Goal: Information Seeking & Learning: Learn about a topic

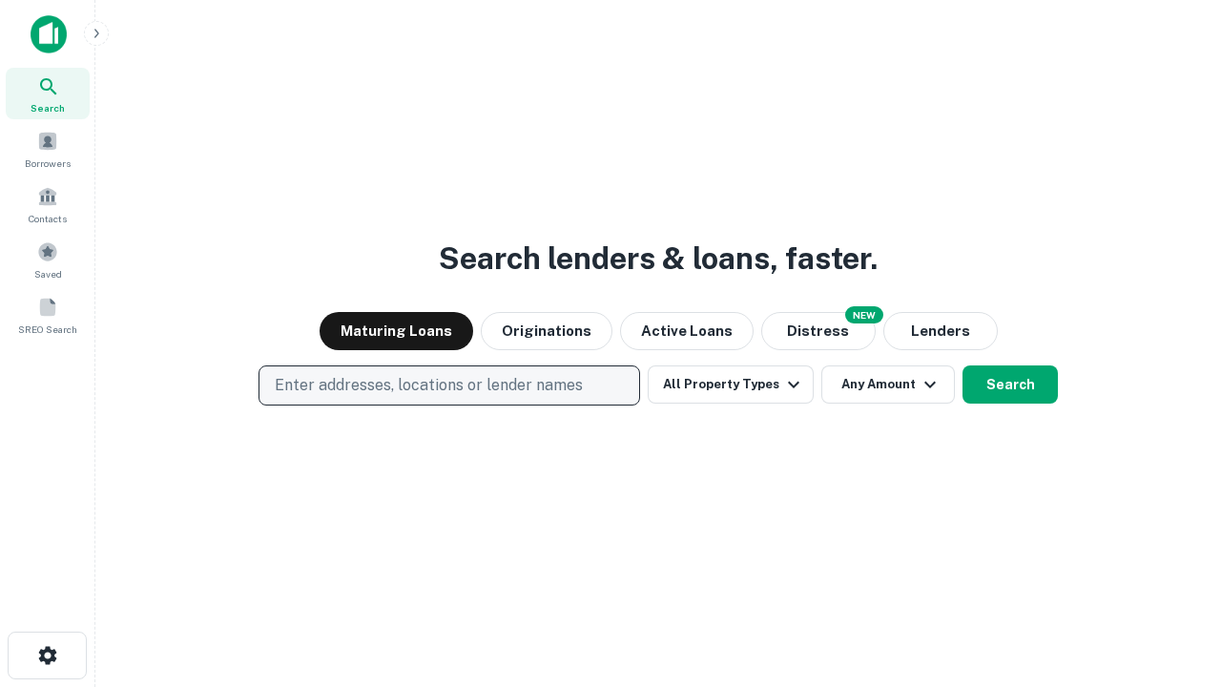
click at [448, 385] on p "Enter addresses, locations or lender names" at bounding box center [429, 385] width 308 height 23
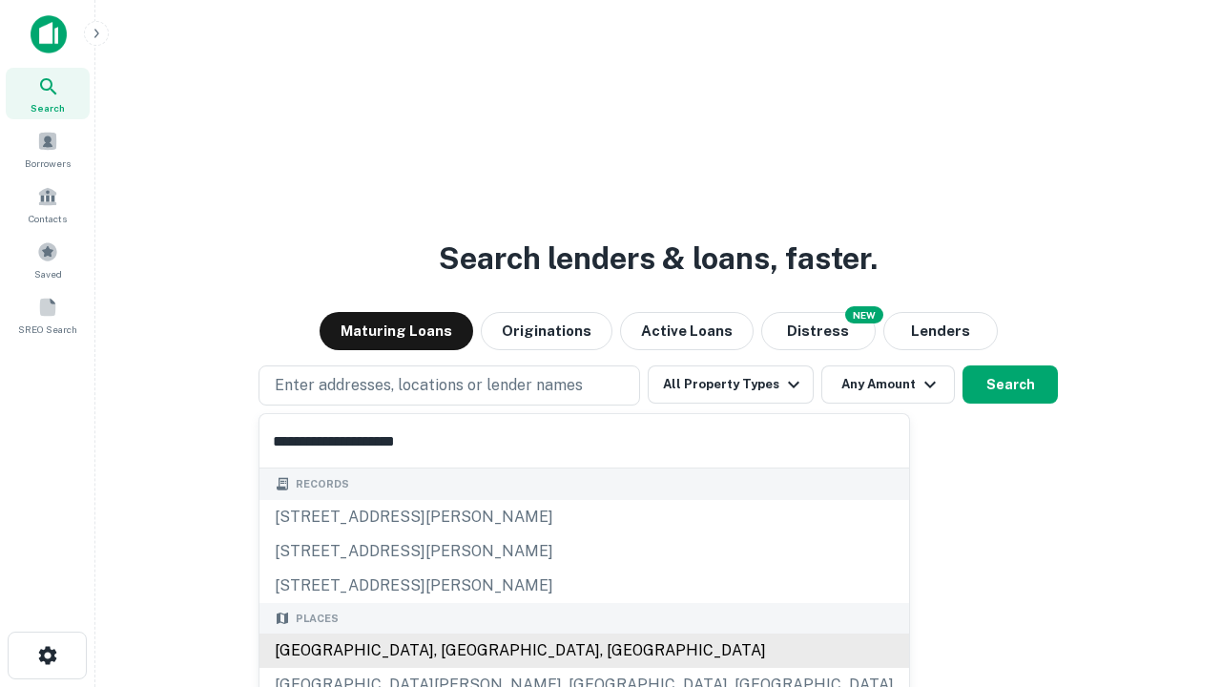
click at [456, 651] on div "Santa Monica, CA, USA" at bounding box center [585, 650] width 650 height 34
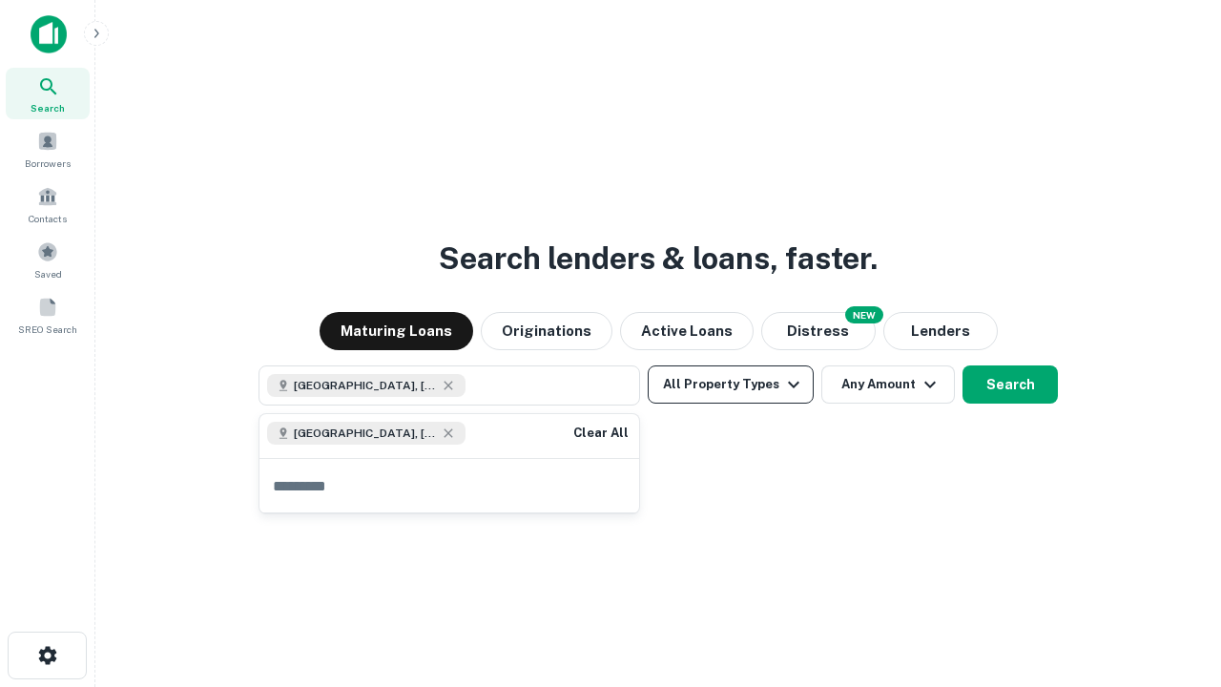
click at [731, 384] on button "All Property Types" at bounding box center [731, 384] width 166 height 38
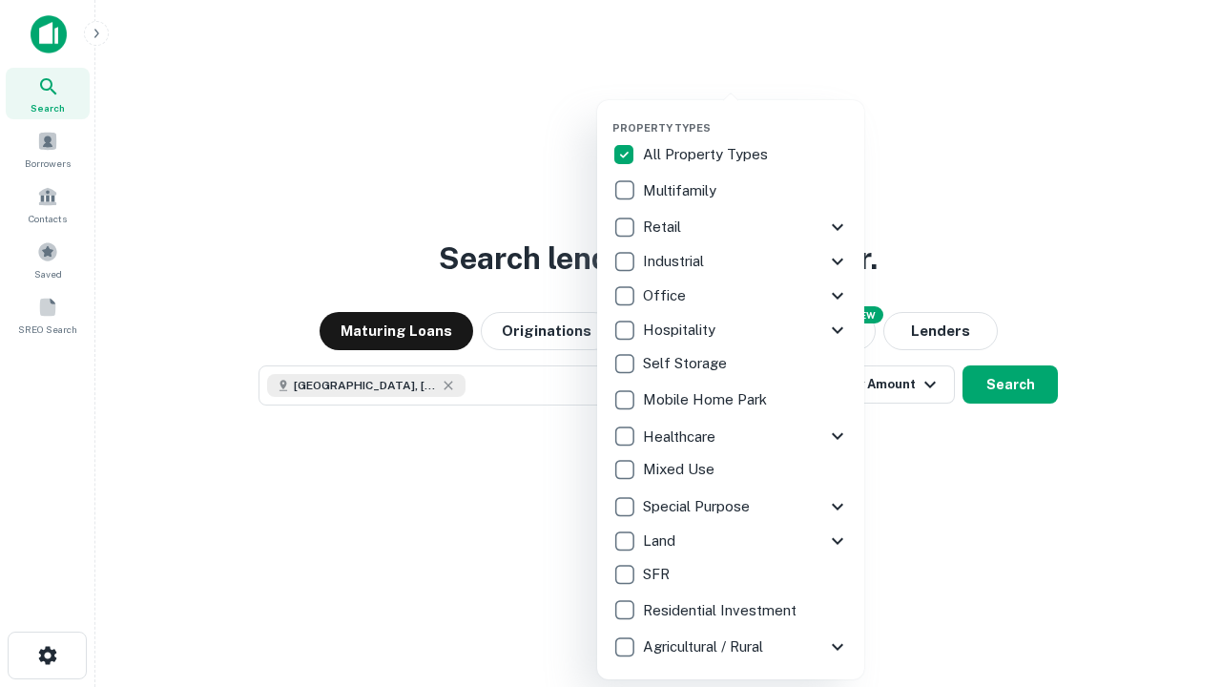
click at [746, 115] on button "button" at bounding box center [746, 115] width 267 height 1
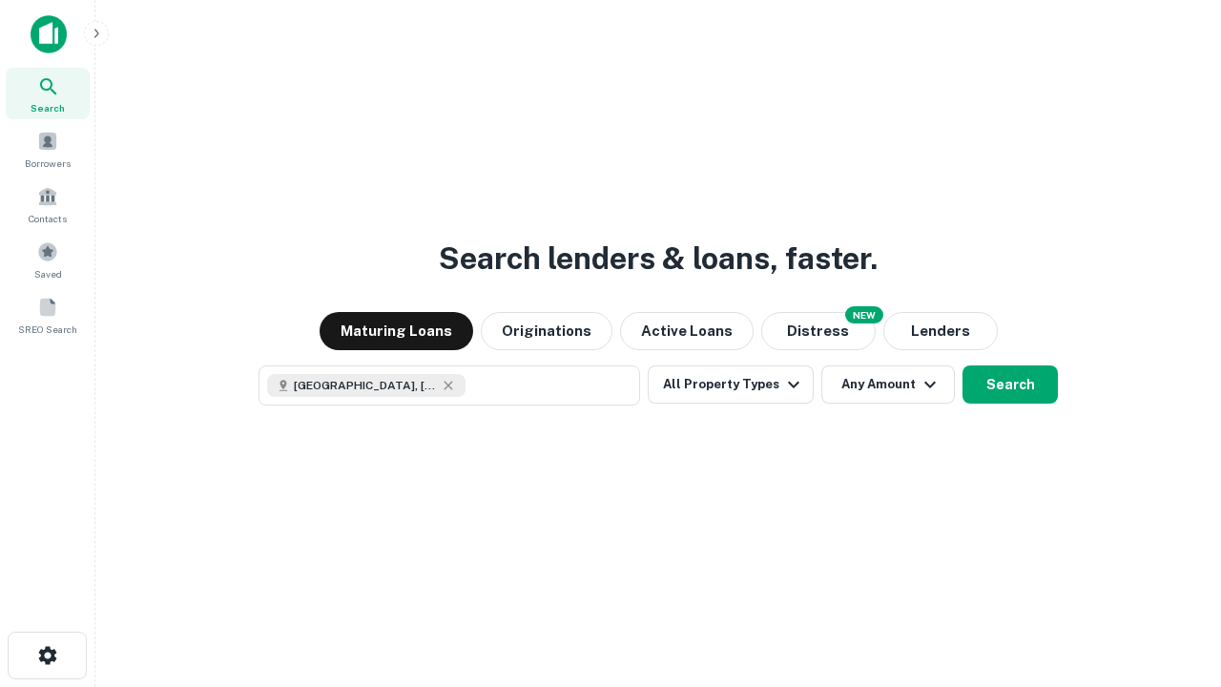
scroll to position [31, 0]
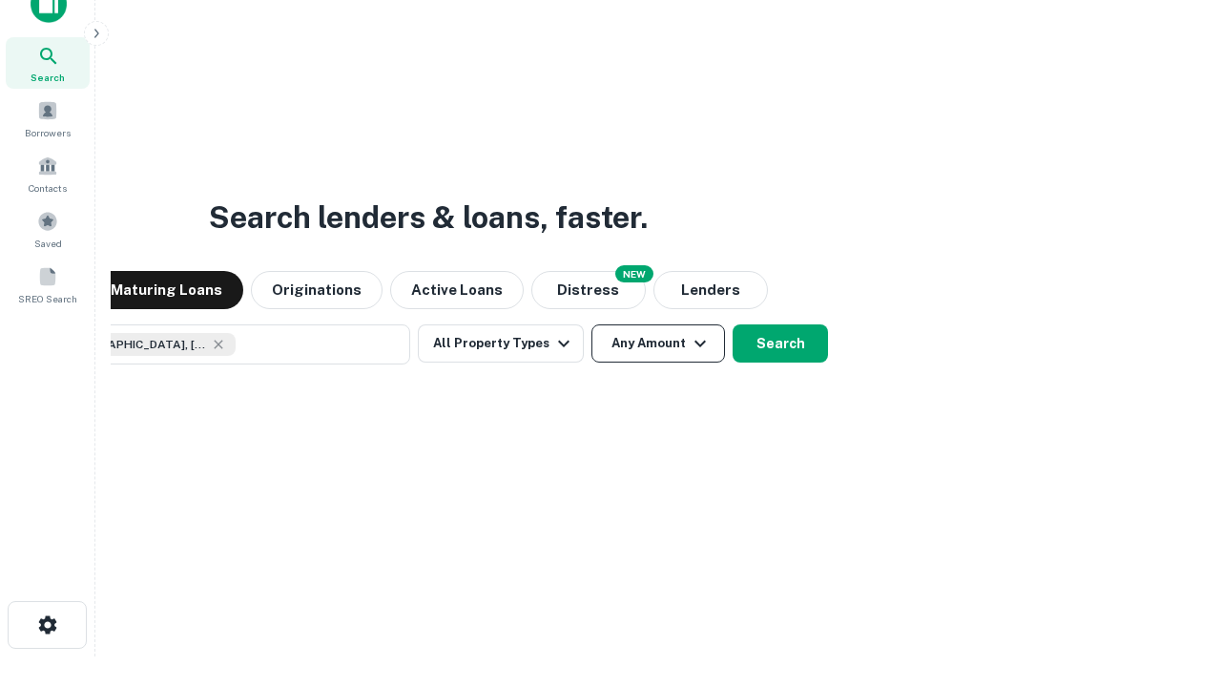
click at [592, 324] on button "Any Amount" at bounding box center [659, 343] width 134 height 38
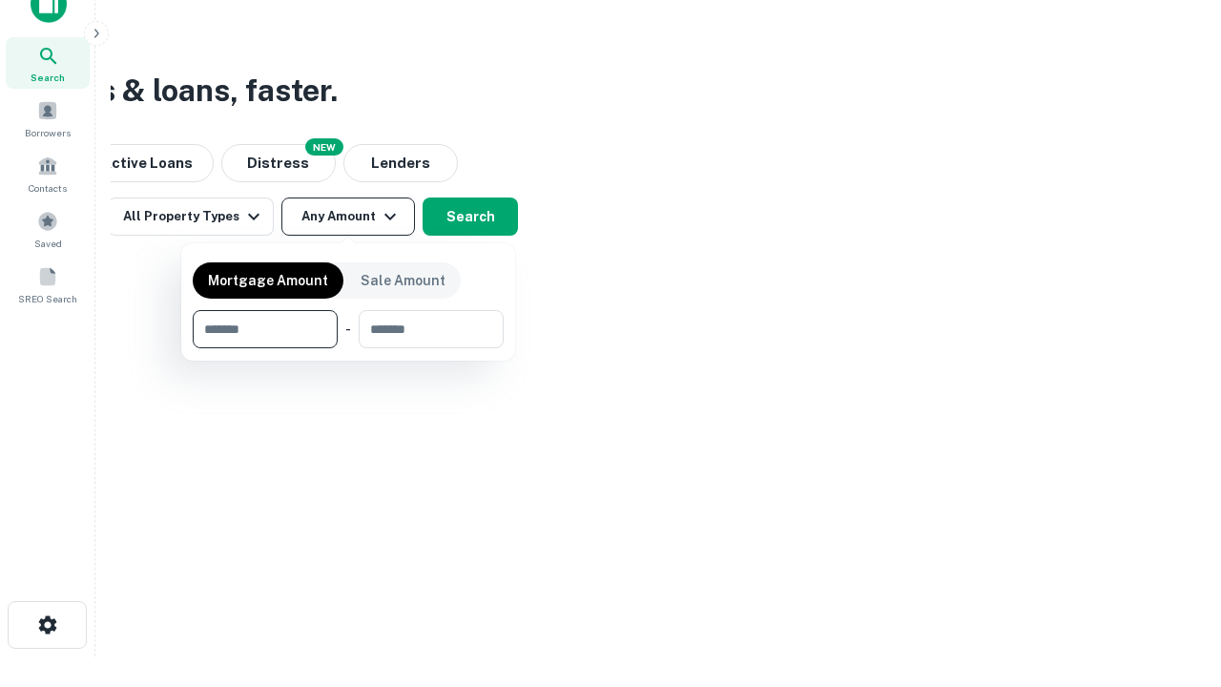
type input "*******"
click at [348, 348] on button "button" at bounding box center [348, 348] width 311 height 1
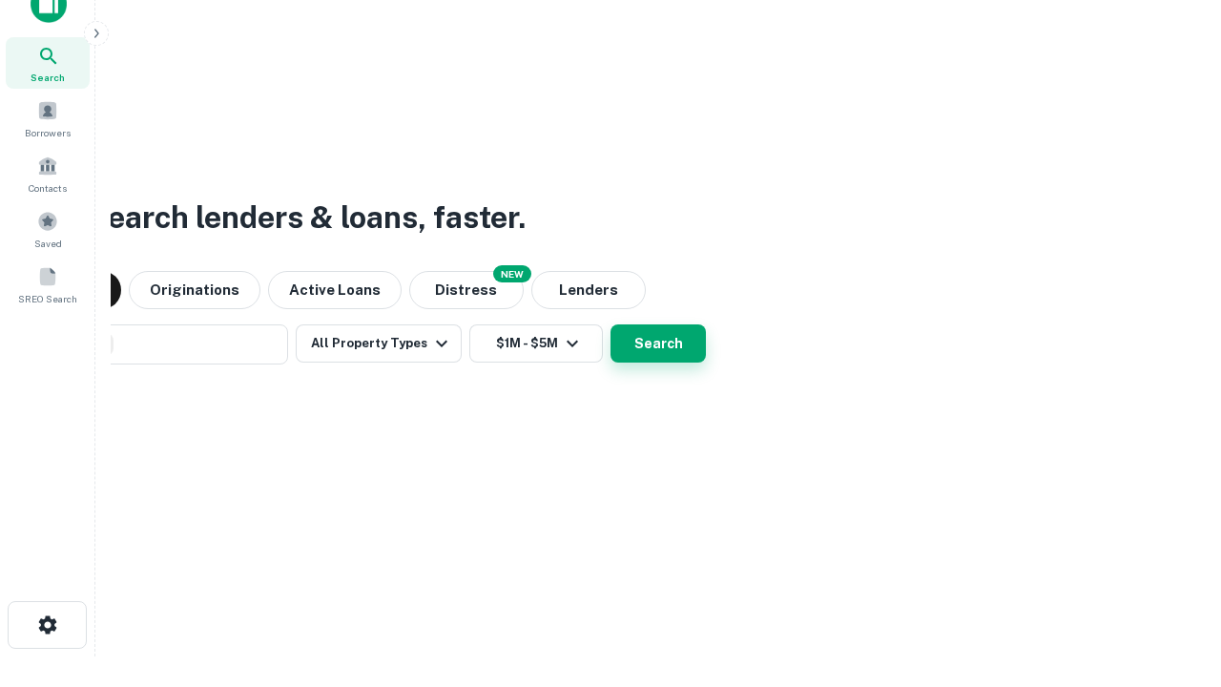
click at [611, 324] on button "Search" at bounding box center [658, 343] width 95 height 38
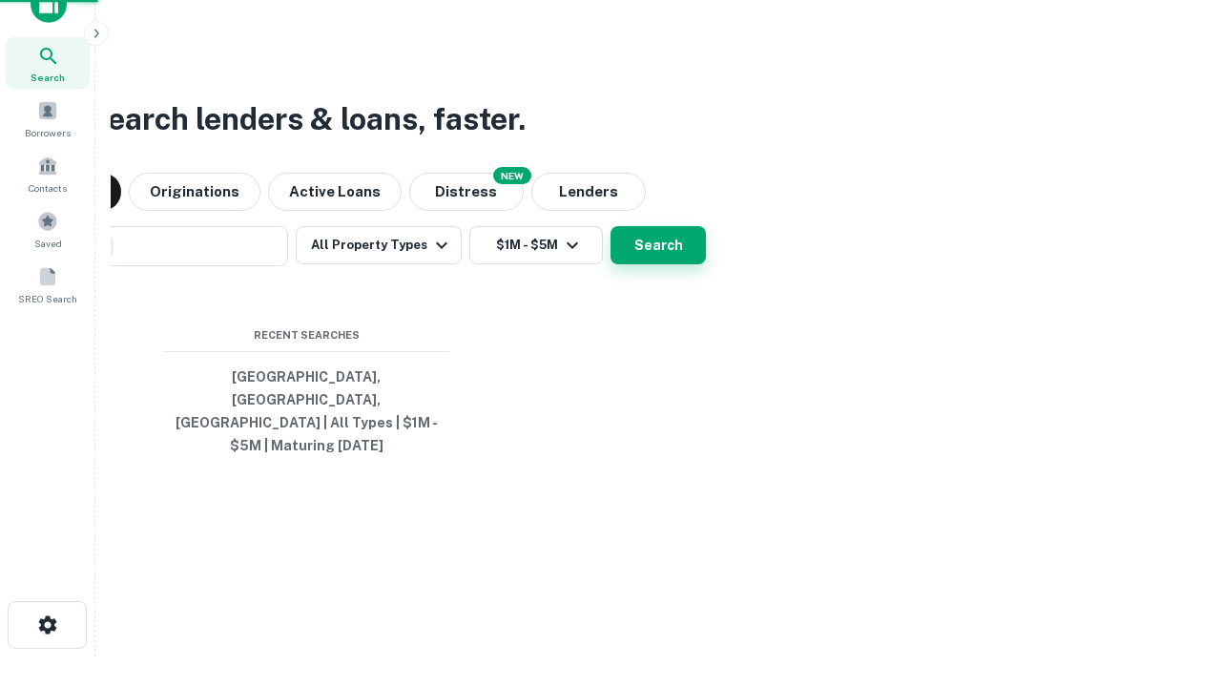
scroll to position [62, 540]
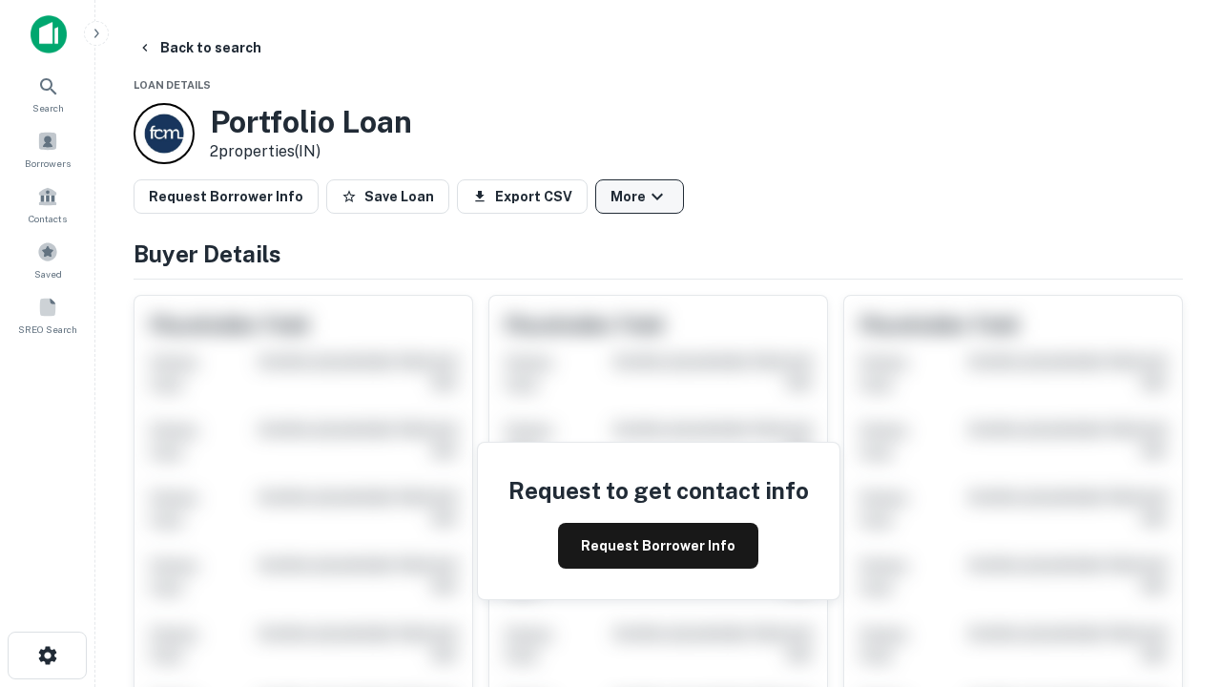
click at [639, 197] on button "More" at bounding box center [639, 196] width 89 height 34
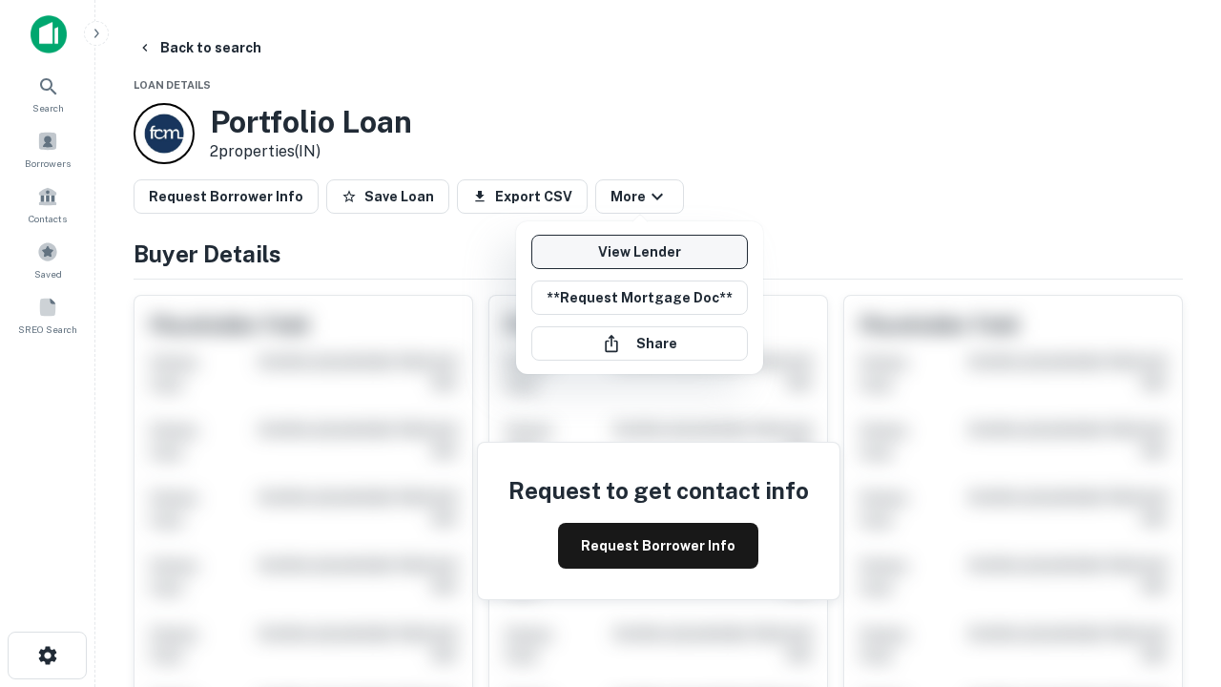
click at [639, 252] on link "View Lender" at bounding box center [639, 252] width 217 height 34
